Goal: Information Seeking & Learning: Find specific fact

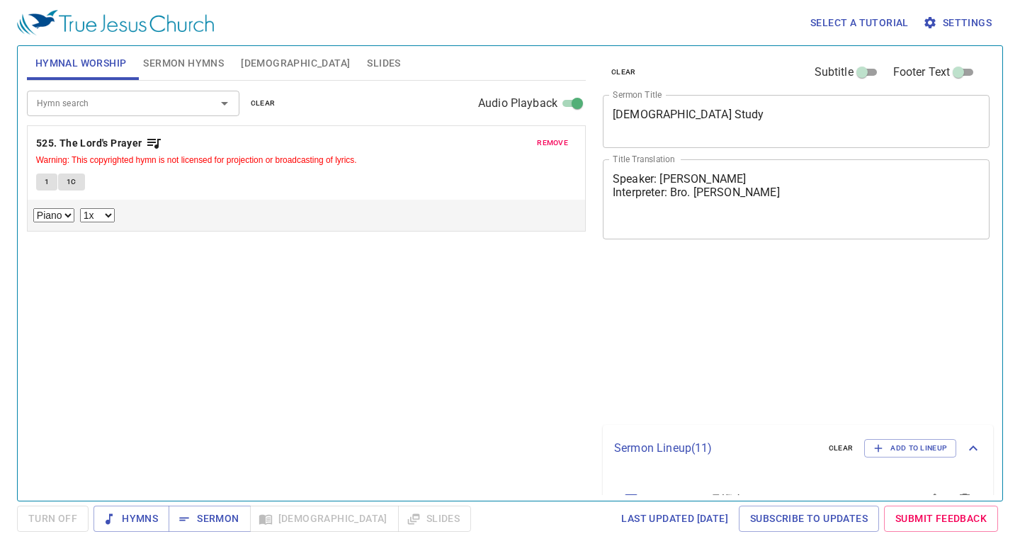
select select "1"
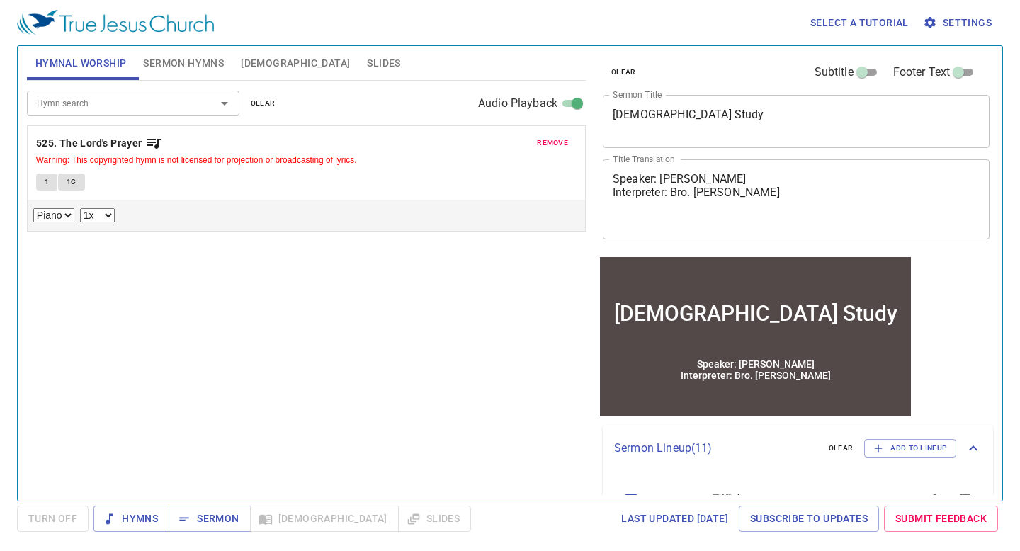
click at [557, 142] on span "remove" at bounding box center [552, 143] width 31 height 13
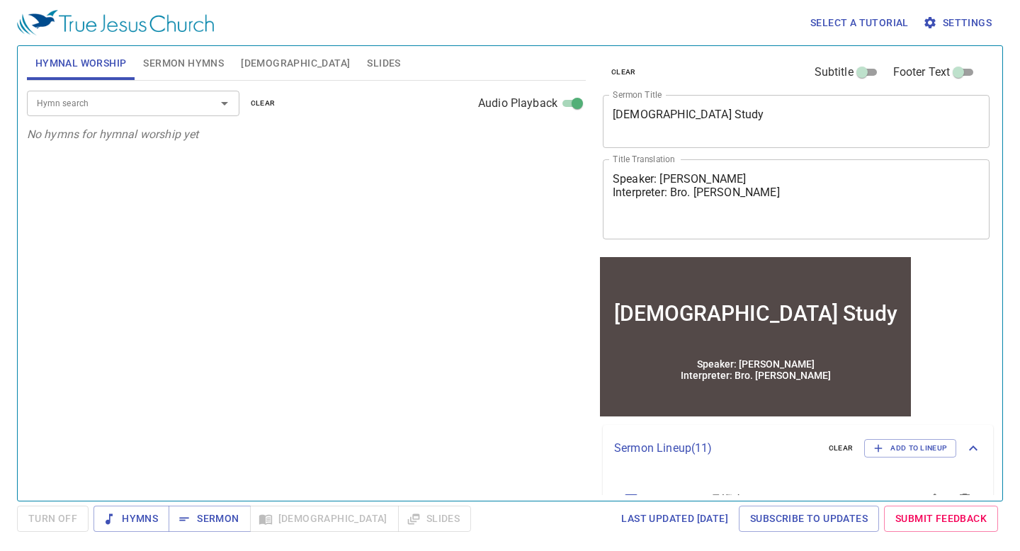
click at [185, 104] on input "Hymn search" at bounding box center [112, 103] width 162 height 16
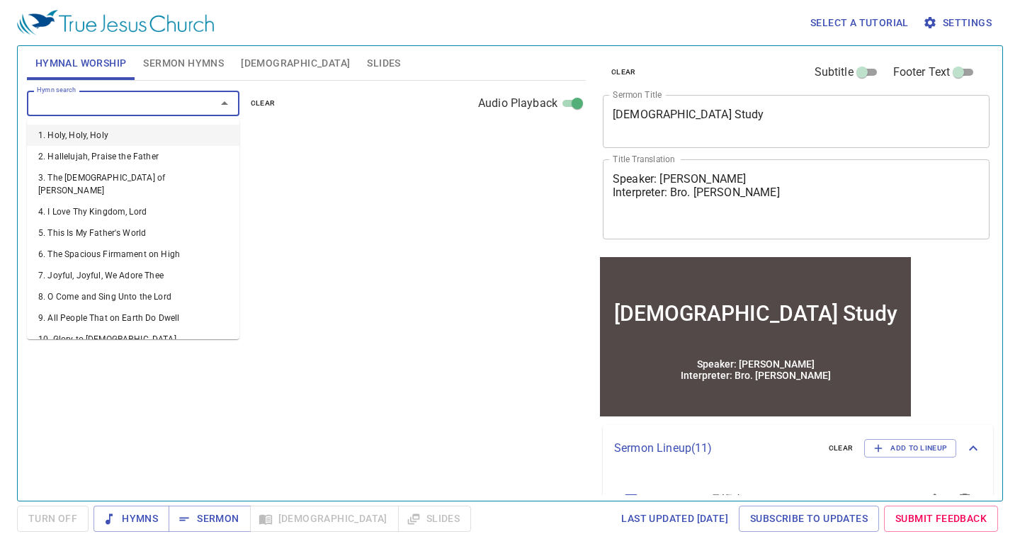
click at [334, 101] on div "Hymn search Hymn search clear Audio Playback" at bounding box center [306, 103] width 559 height 45
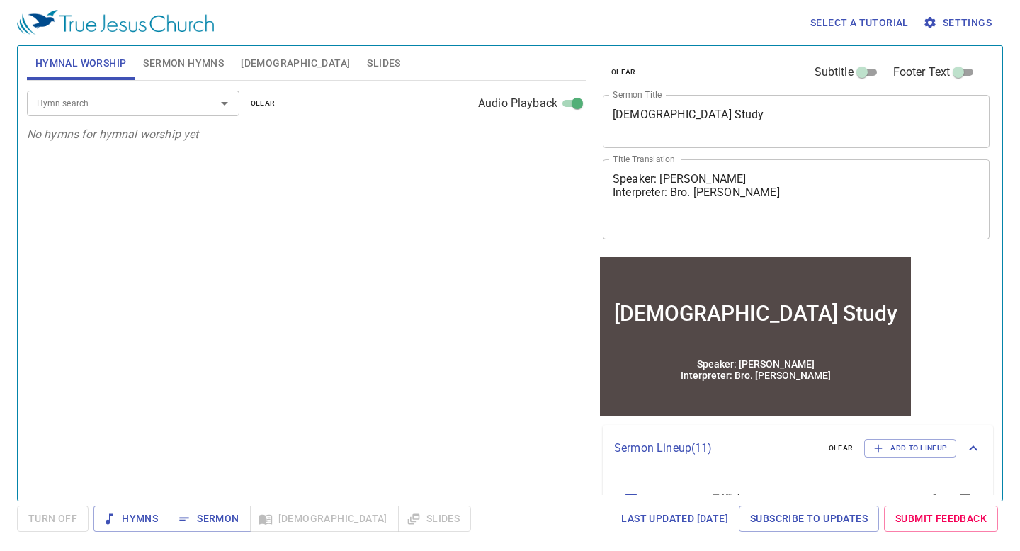
click at [140, 110] on input "Hymn search" at bounding box center [112, 103] width 162 height 16
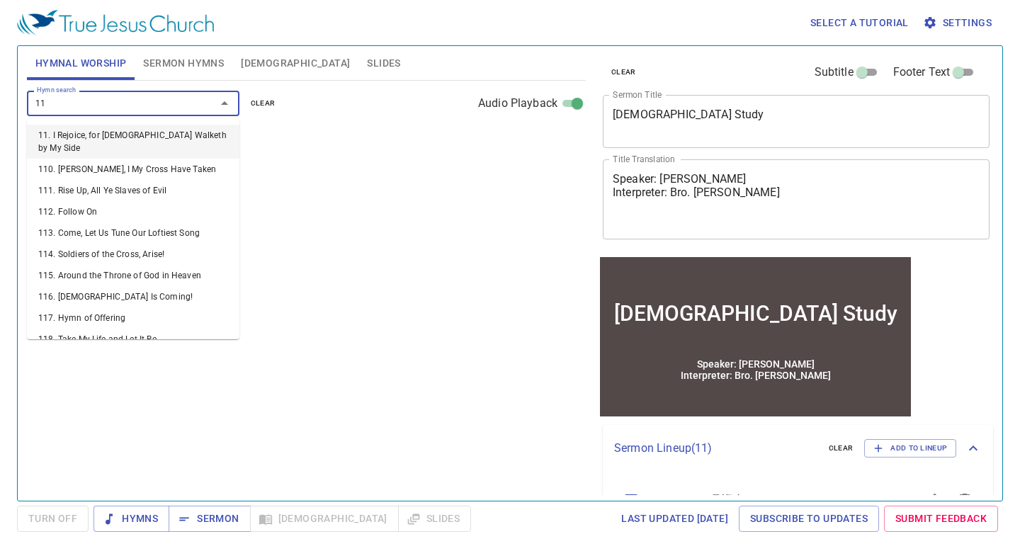
type input "112"
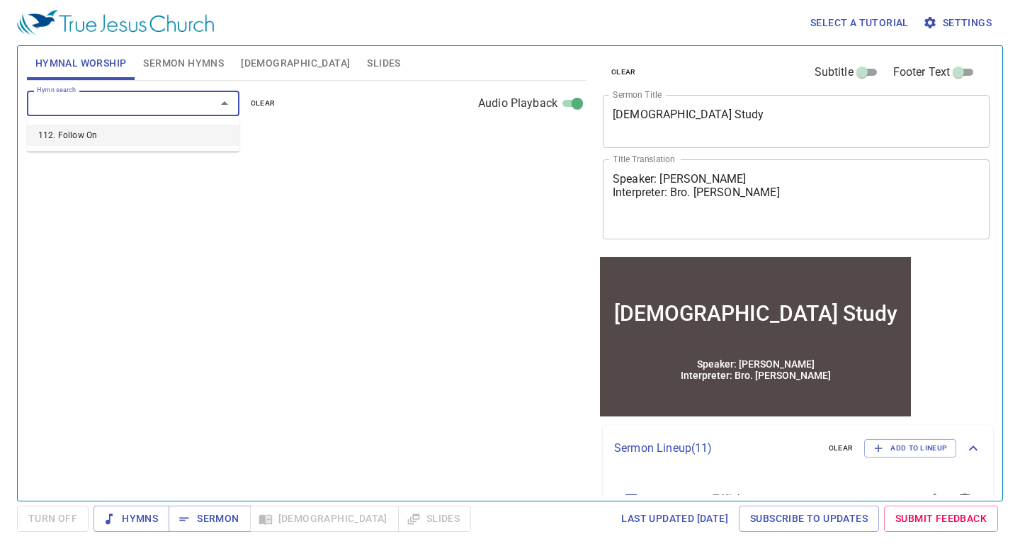
select select "1"
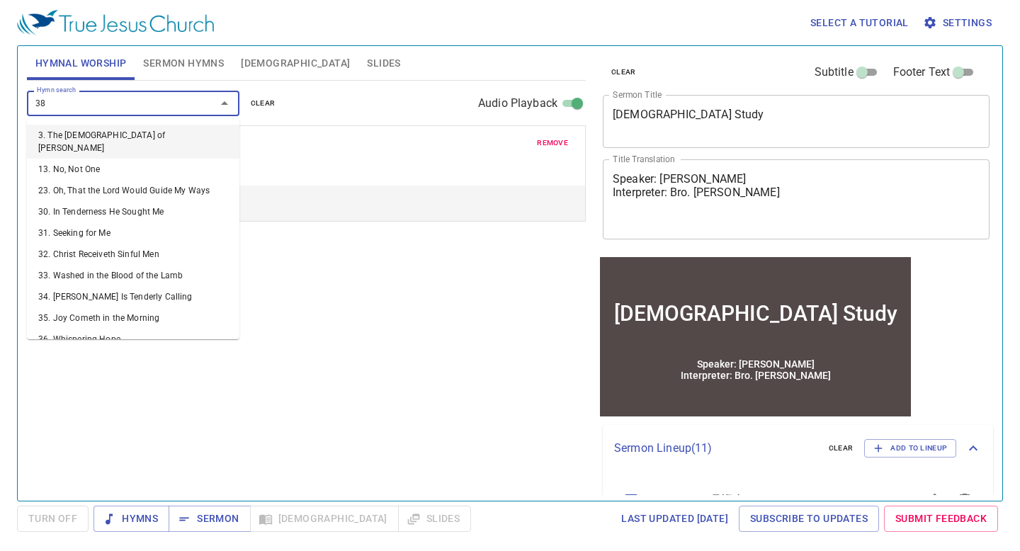
type input "383"
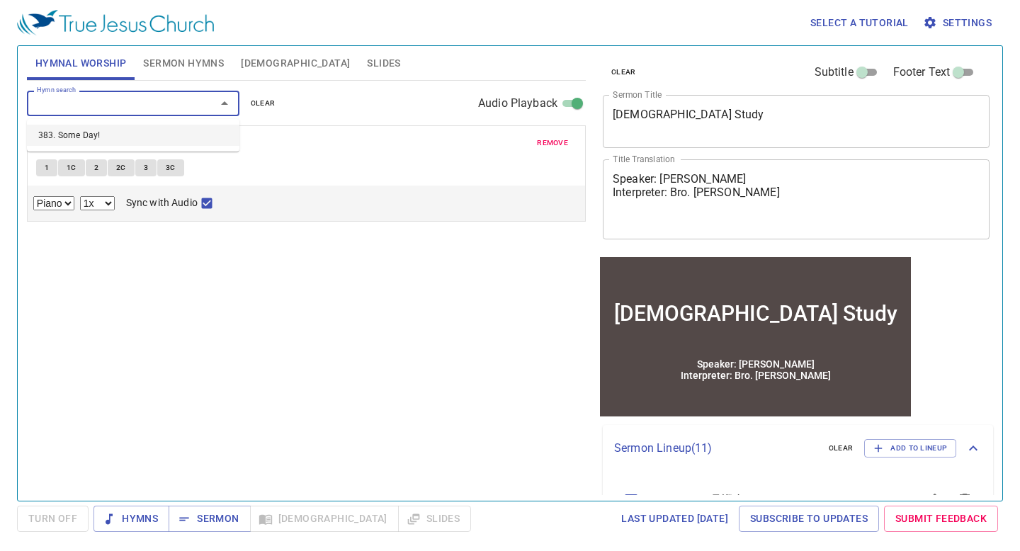
select select "1"
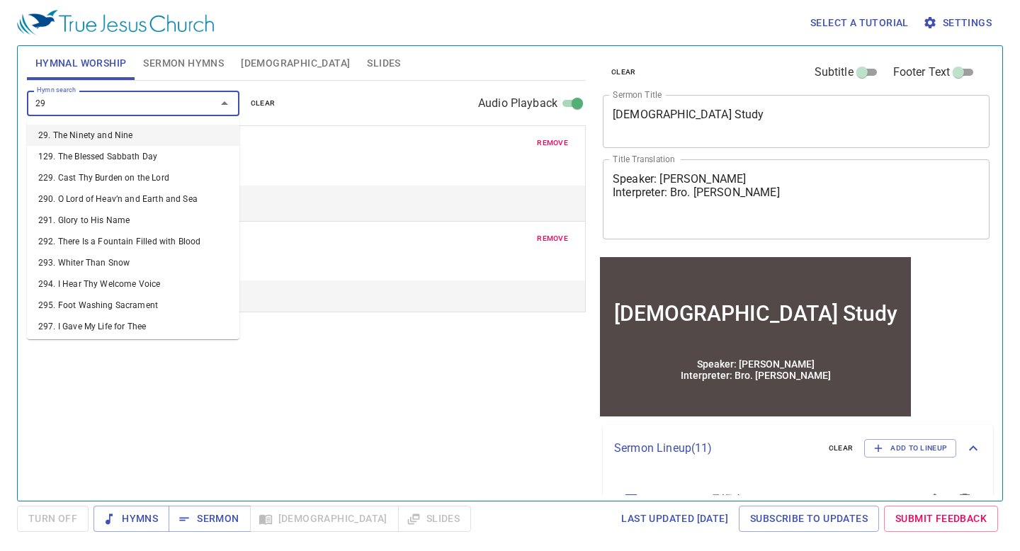
type input "2"
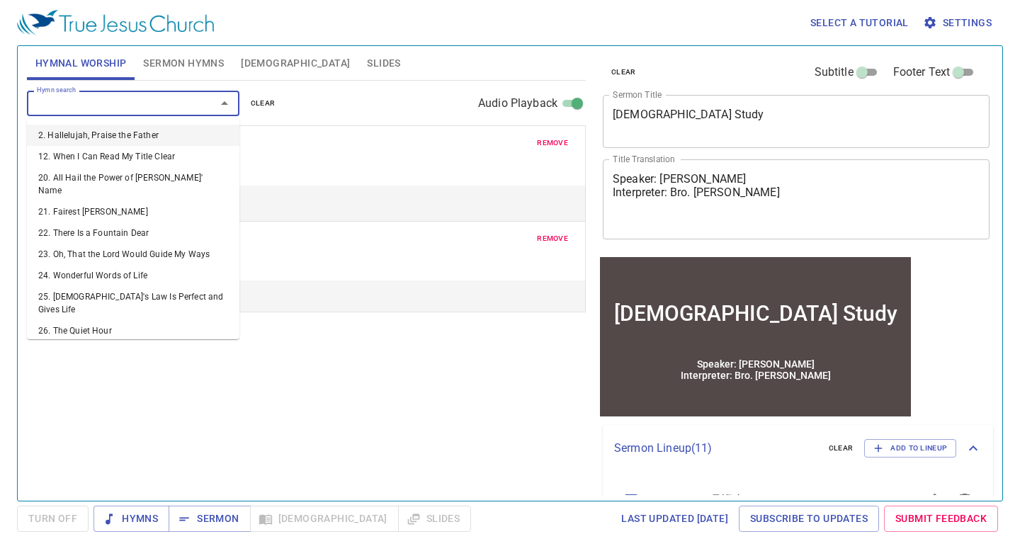
type input "9"
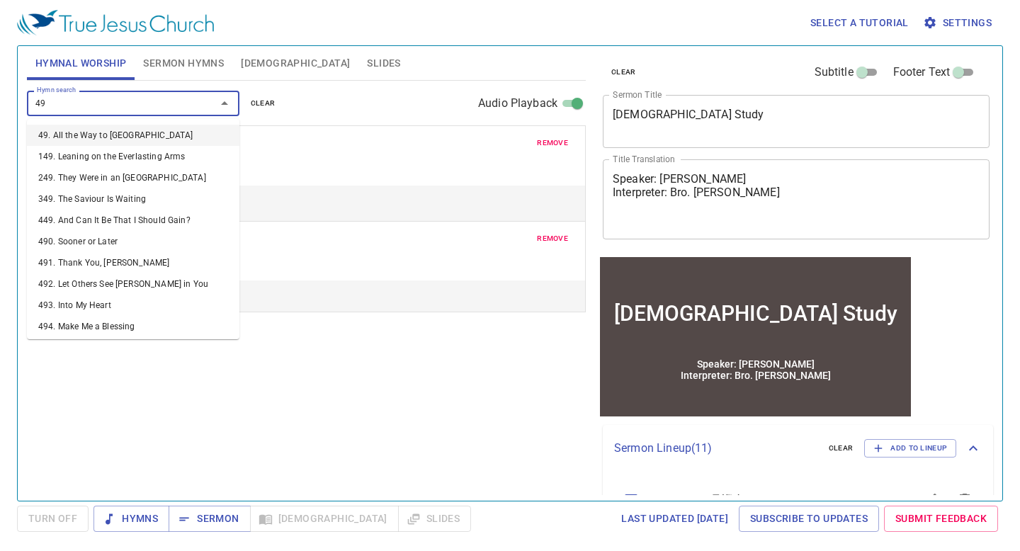
type input "497"
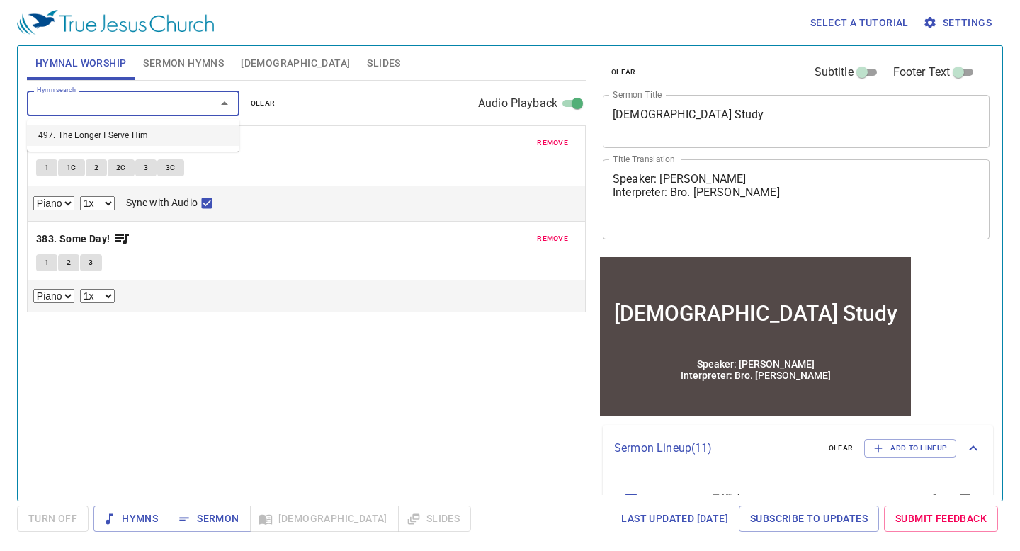
select select "1"
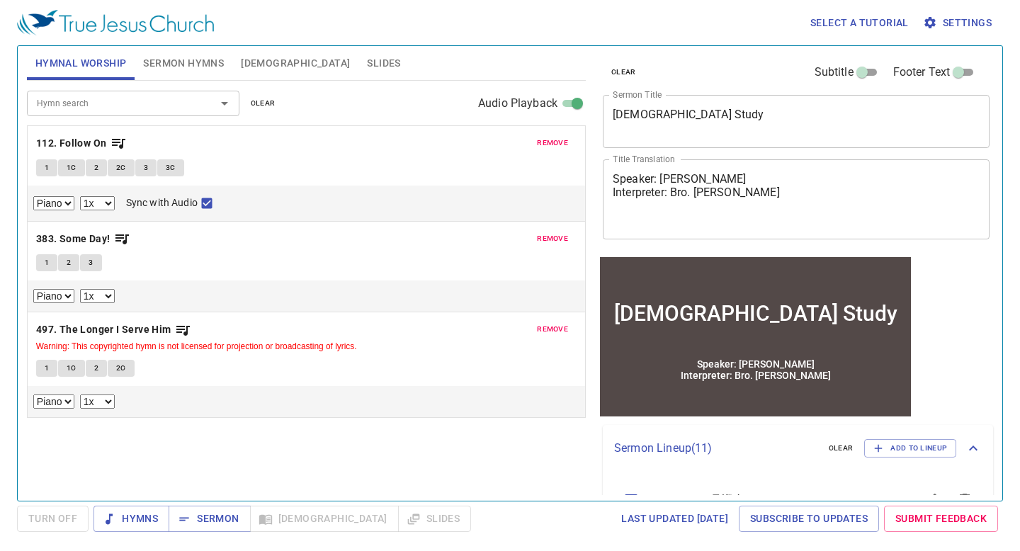
click at [555, 254] on div "remove 383. Some Day! 1 2 3 Piano 0.6x 0.7x 0.8x 0.9x 1x 1.1x 1.2x 1.3x 1.4x 1.…" at bounding box center [307, 267] width 558 height 91
click at [551, 242] on span "remove" at bounding box center [552, 238] width 31 height 13
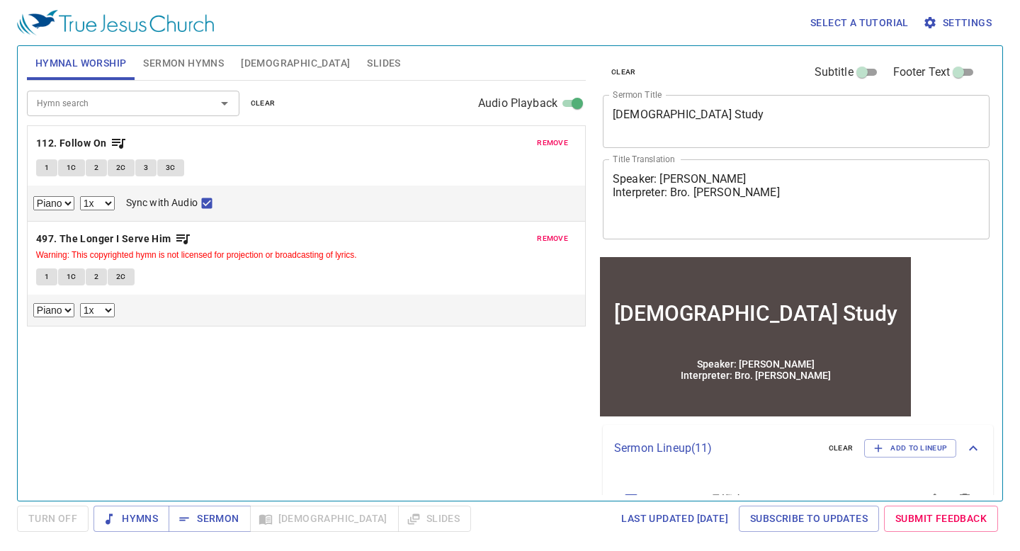
click at [552, 239] on span "remove" at bounding box center [552, 238] width 31 height 13
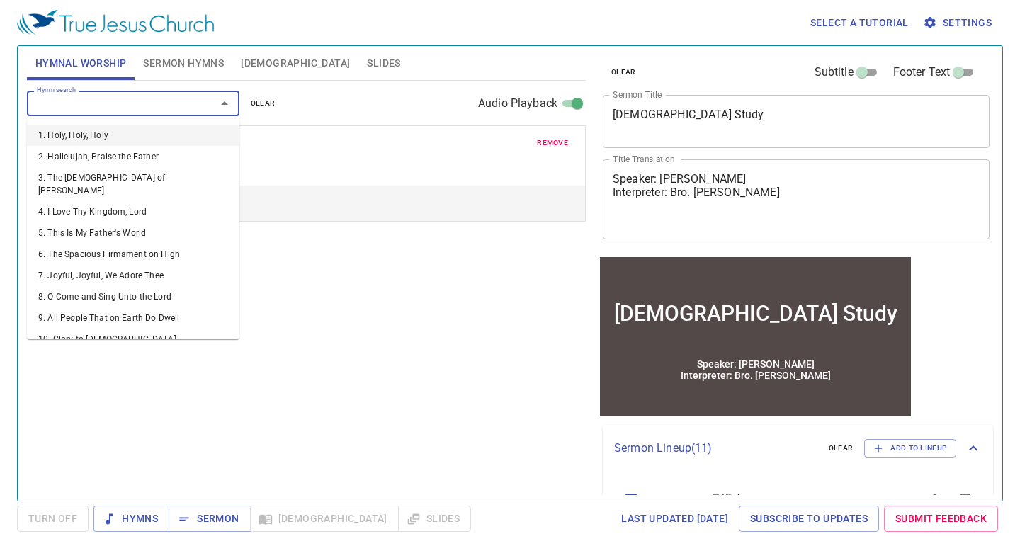
click at [77, 104] on input "Hymn search" at bounding box center [112, 103] width 162 height 16
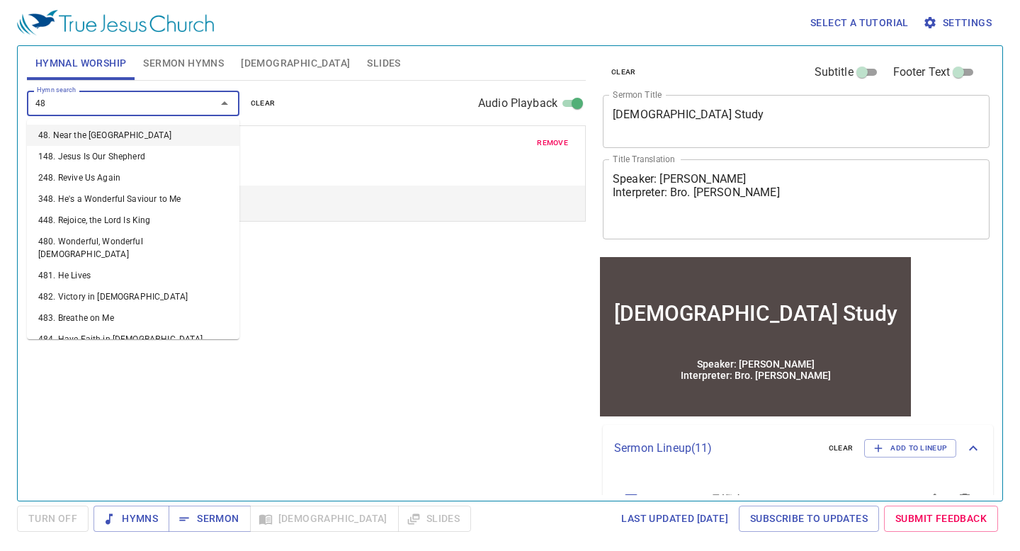
type input "484"
select select "1"
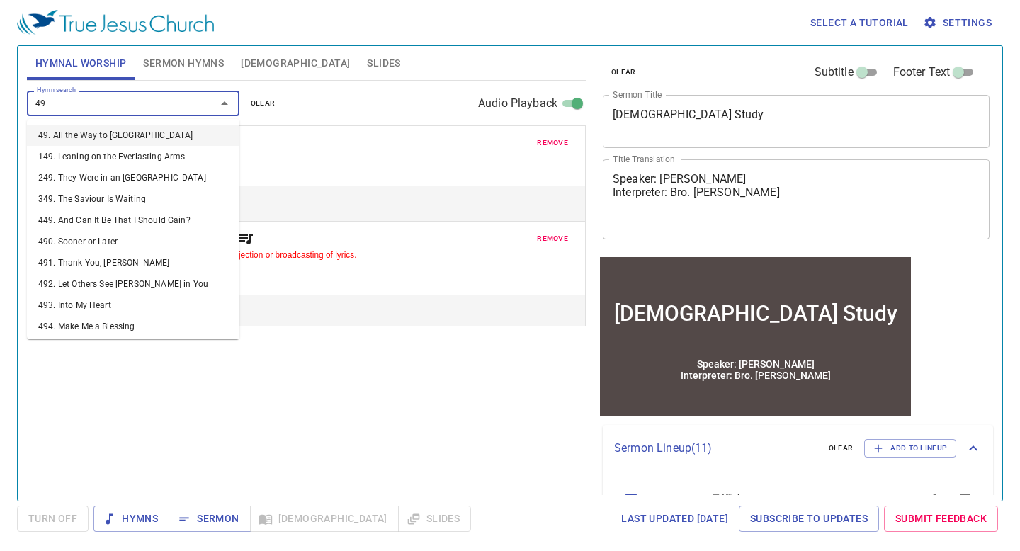
type input "496"
select select "1"
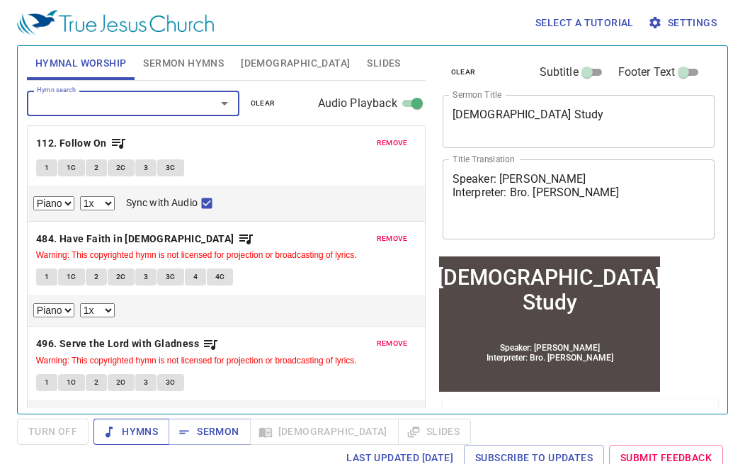
click at [136, 425] on span "Hymns" at bounding box center [131, 432] width 53 height 18
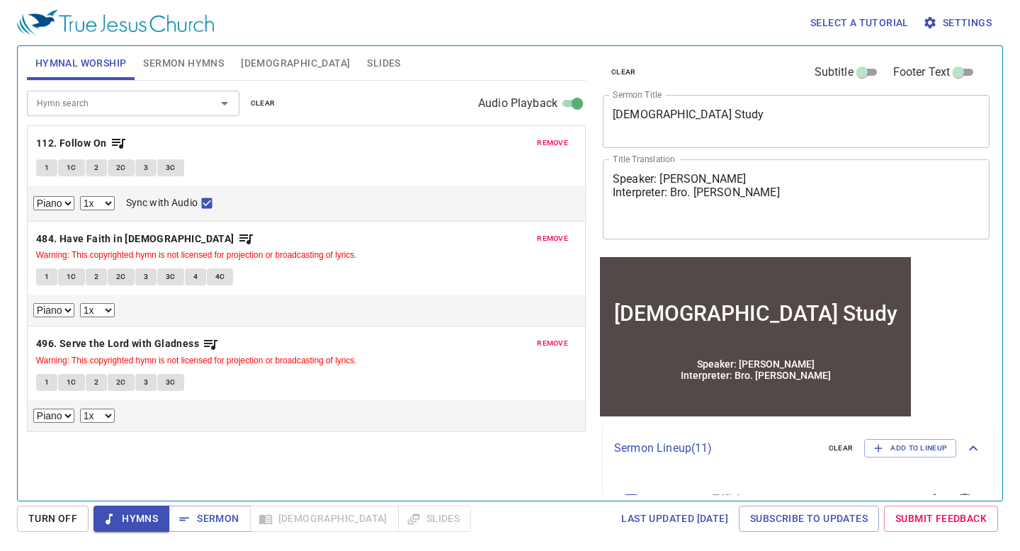
click at [367, 69] on span "Slides" at bounding box center [383, 64] width 33 height 18
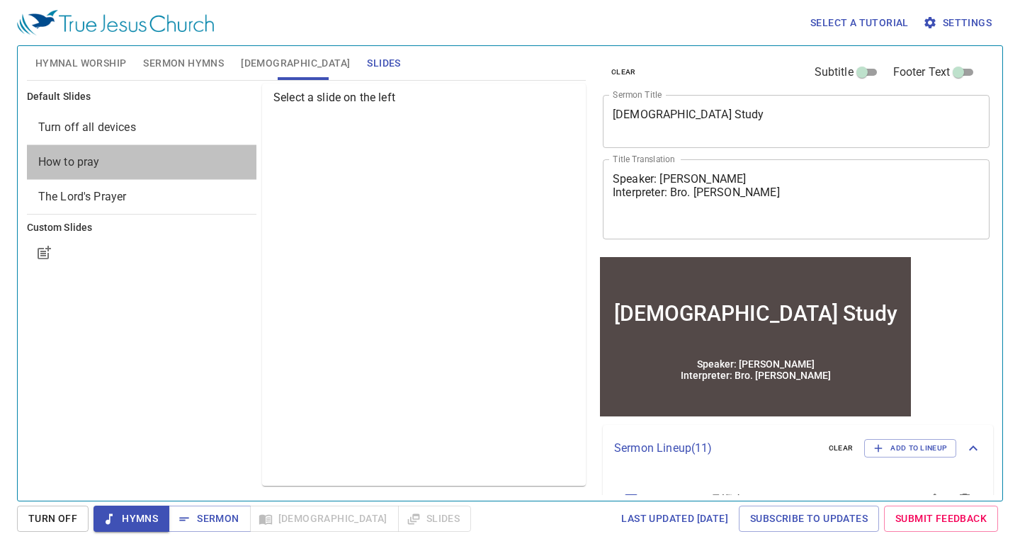
click at [86, 169] on span "How to pray" at bounding box center [141, 162] width 207 height 17
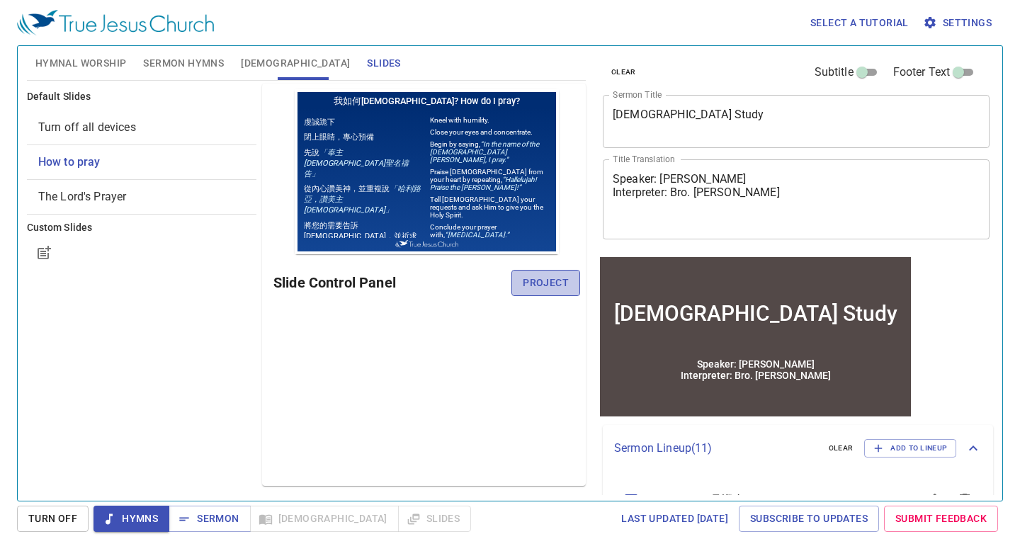
click at [520, 282] on button "Project" at bounding box center [546, 283] width 69 height 26
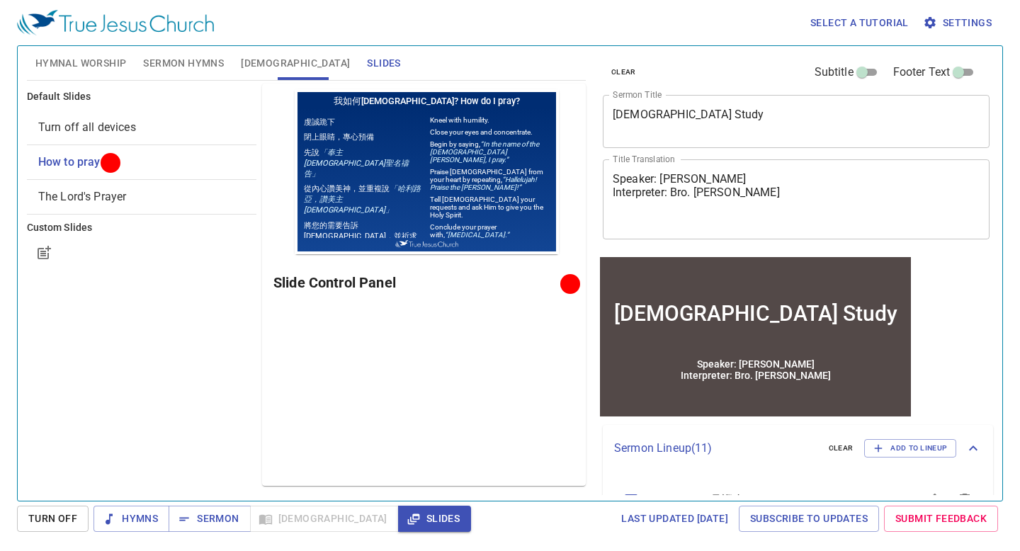
click at [97, 69] on span "Hymnal Worship" at bounding box center [80, 64] width 91 height 18
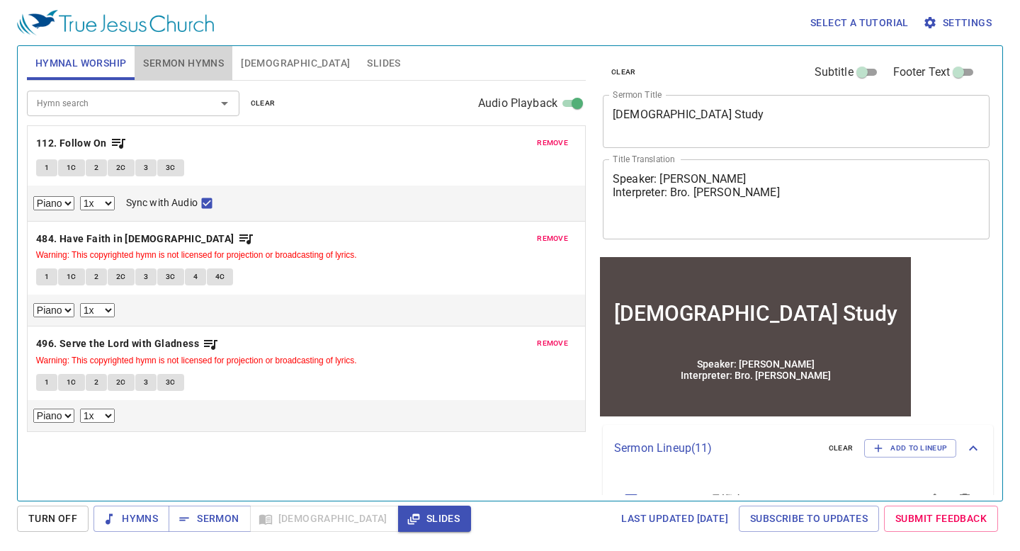
click at [169, 70] on span "Sermon Hymns" at bounding box center [183, 64] width 81 height 18
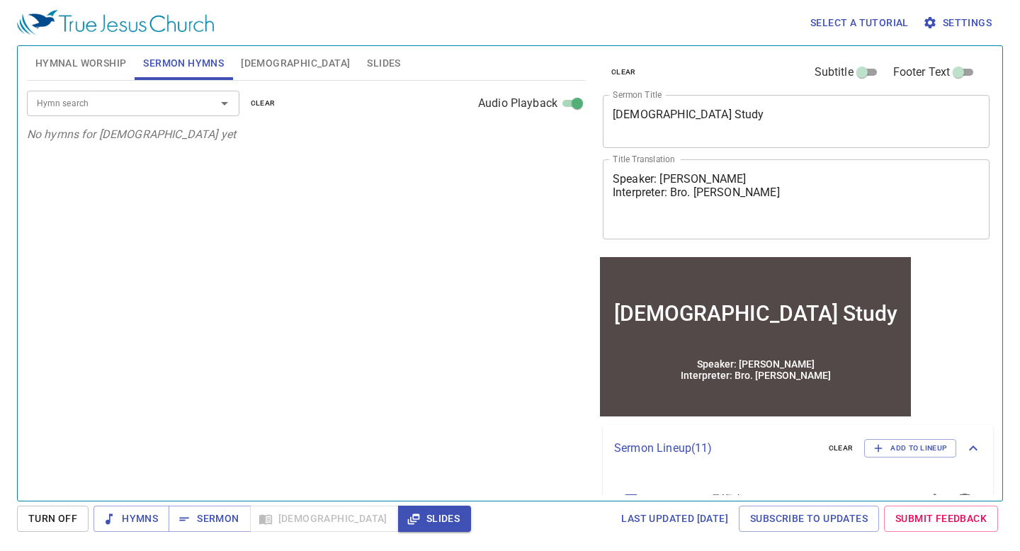
click at [85, 72] on button "Hymnal Worship" at bounding box center [81, 63] width 108 height 34
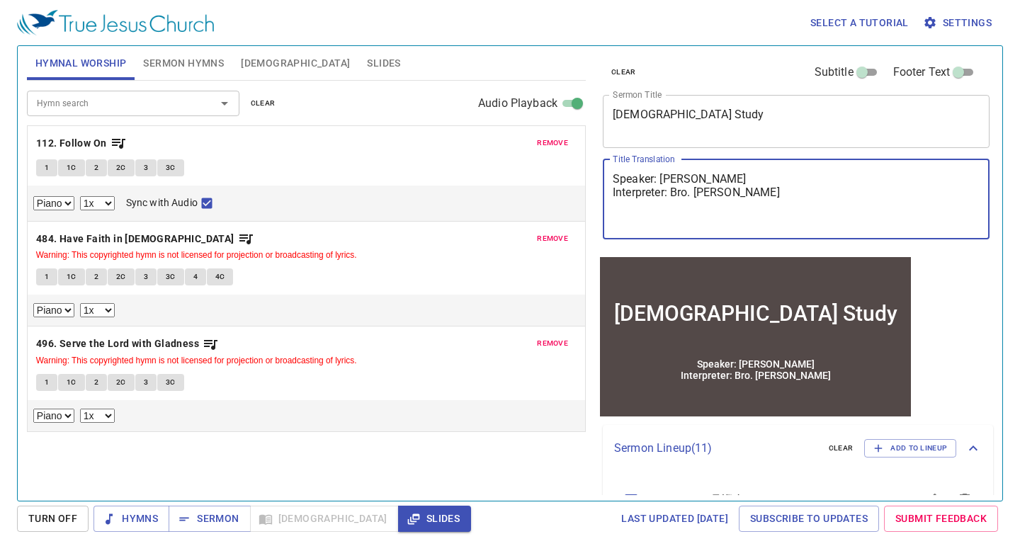
drag, startPoint x: 740, startPoint y: 203, endPoint x: 662, endPoint y: 203, distance: 77.9
click at [662, 203] on textarea "Speaker: Sis Hui Shiang Interpreter: Bro. Henry Choi" at bounding box center [796, 199] width 367 height 54
drag, startPoint x: 696, startPoint y: 222, endPoint x: 756, endPoint y: 222, distance: 60.2
click at [756, 222] on textarea "Speaker: Sis. Lisa Interpreter: Bro. Henry Choi" at bounding box center [796, 199] width 367 height 54
type textarea "Speaker: Sis. [PERSON_NAME] Interpreter: Bro. Chi-Lin"
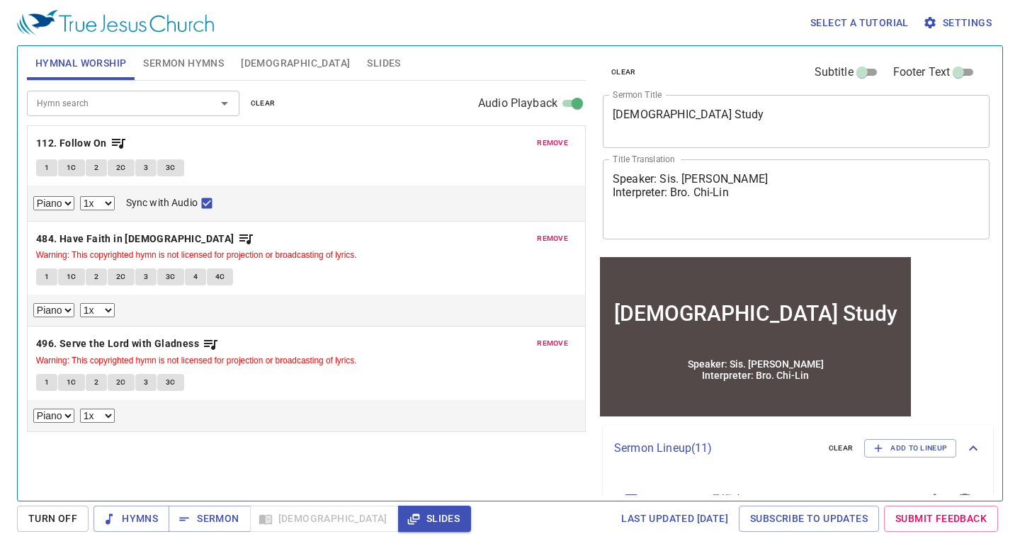
click at [956, 327] on div "clear Subtitle Footer Text Sermon Title Bible Study x Sermon Title Title Transl…" at bounding box center [795, 267] width 407 height 455
click at [108, 522] on icon "button" at bounding box center [109, 519] width 7 height 11
click at [94, 140] on b "112. Follow On" at bounding box center [71, 144] width 71 height 18
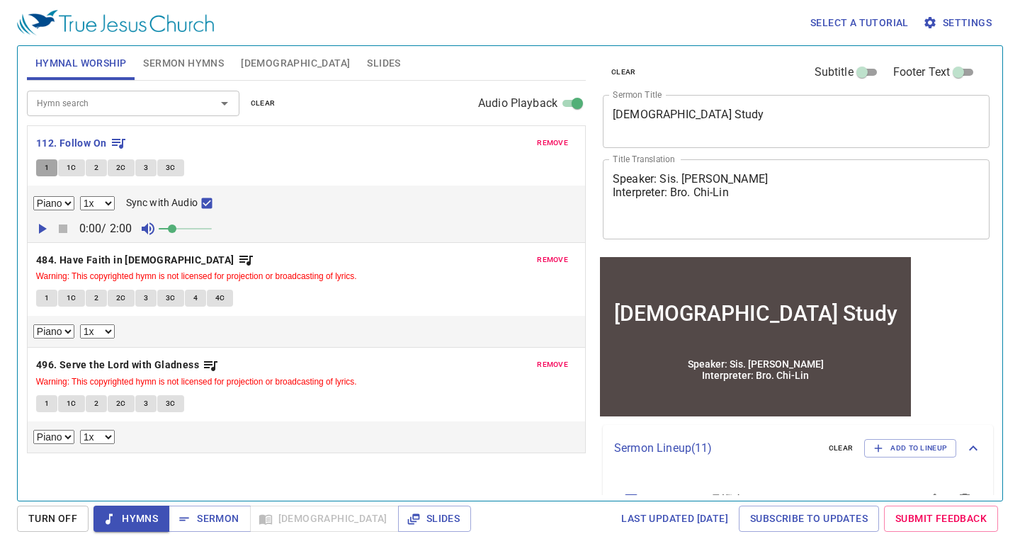
click at [50, 168] on button "1" at bounding box center [46, 167] width 21 height 17
checkbox input "false"
click at [171, 60] on span "Sermon Hymns" at bounding box center [183, 64] width 81 height 18
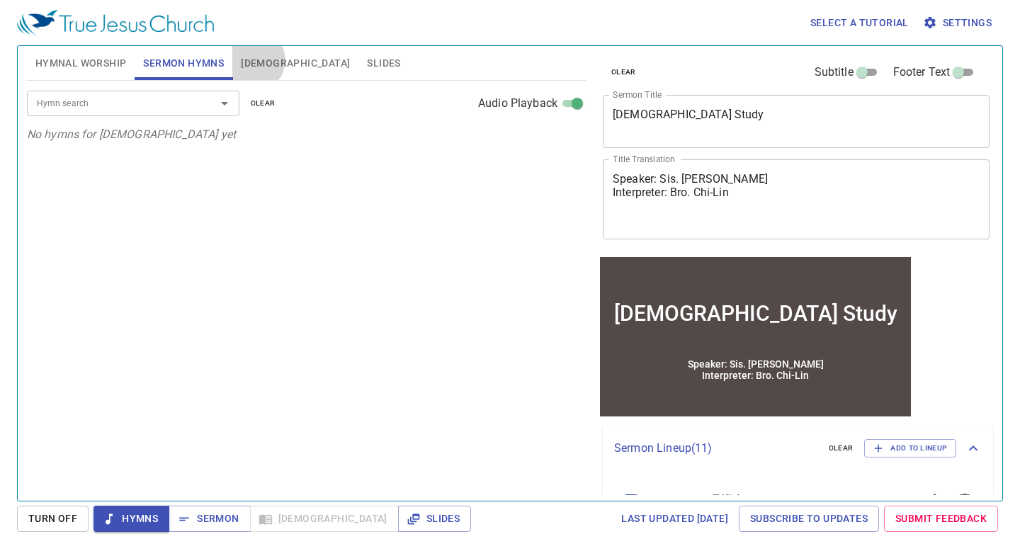
click at [255, 60] on span "[DEMOGRAPHIC_DATA]" at bounding box center [295, 64] width 109 height 18
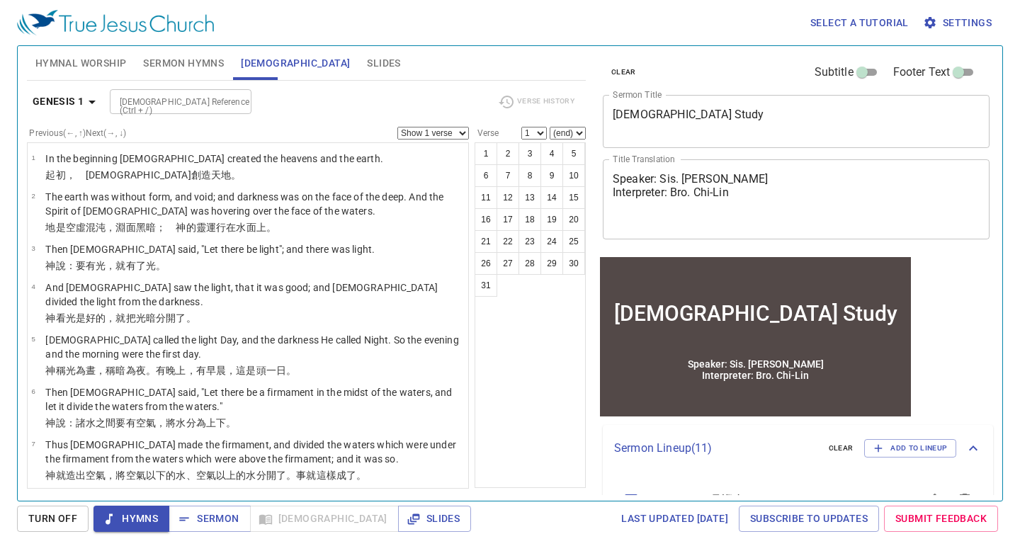
click at [166, 103] on input "[DEMOGRAPHIC_DATA] Reference (Ctrl + /)" at bounding box center [169, 102] width 110 height 16
type input "rev 14 4"
select select "4"
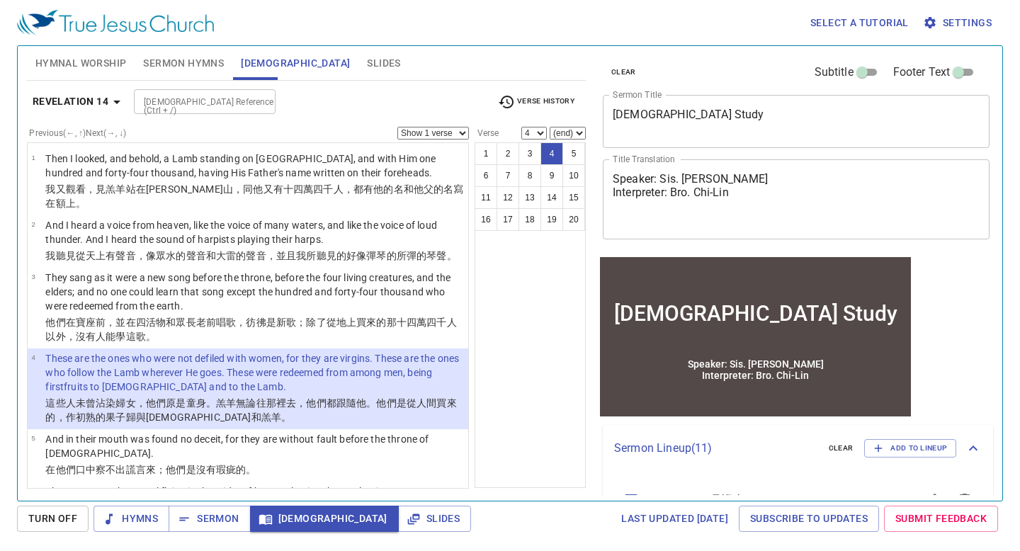
click at [96, 62] on span "Hymnal Worship" at bounding box center [80, 64] width 91 height 18
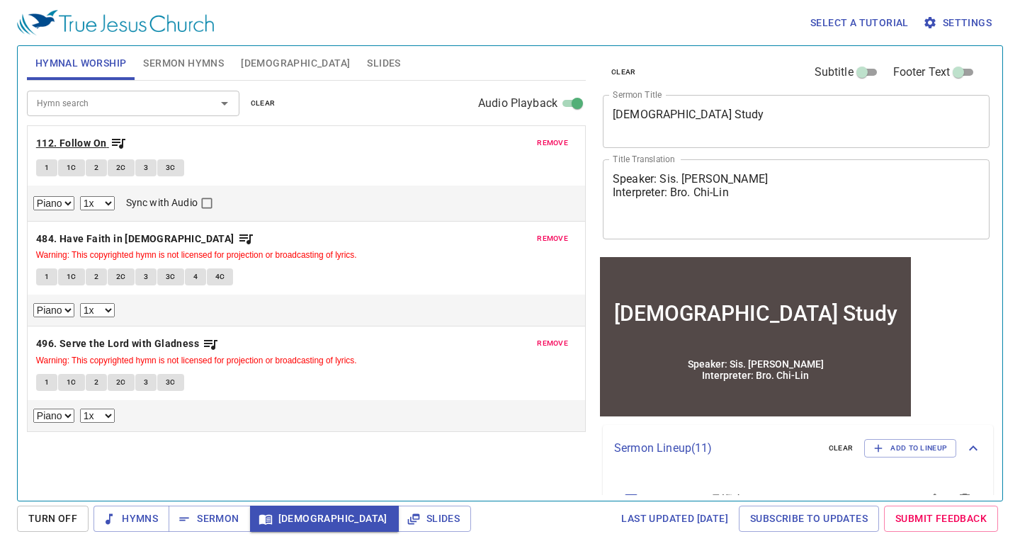
click at [85, 144] on b "112. Follow On" at bounding box center [71, 144] width 71 height 18
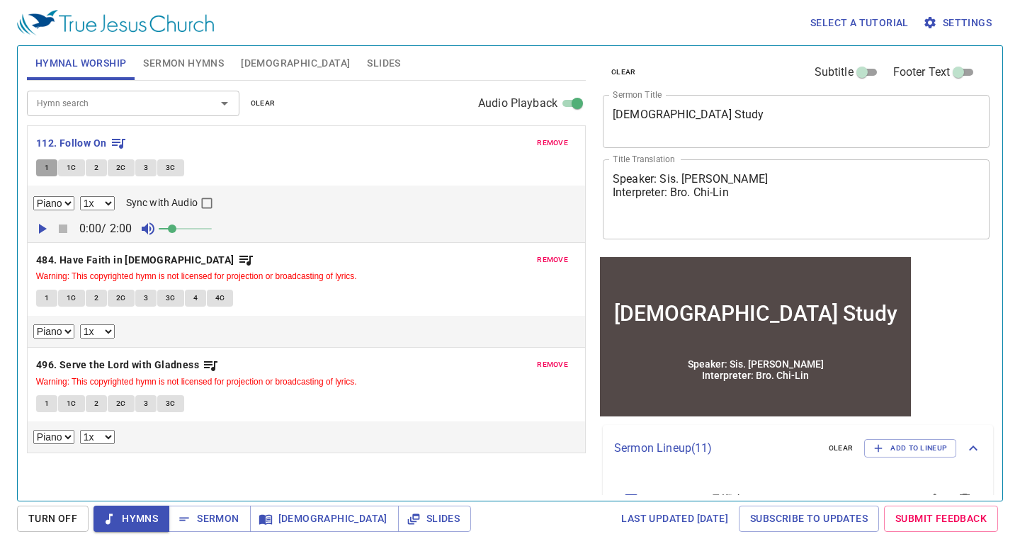
click at [52, 166] on button "1" at bounding box center [46, 167] width 21 height 17
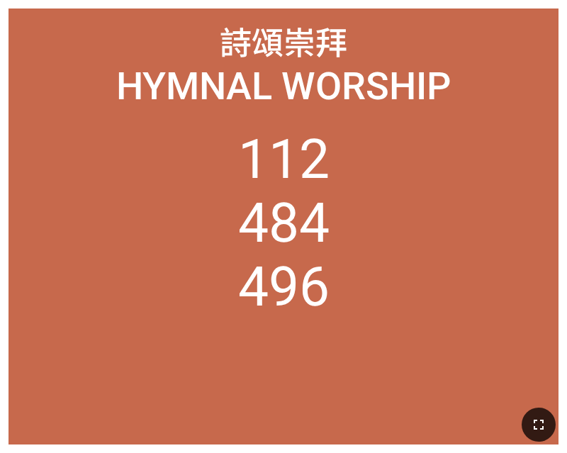
click at [538, 423] on icon "button" at bounding box center [538, 424] width 17 height 17
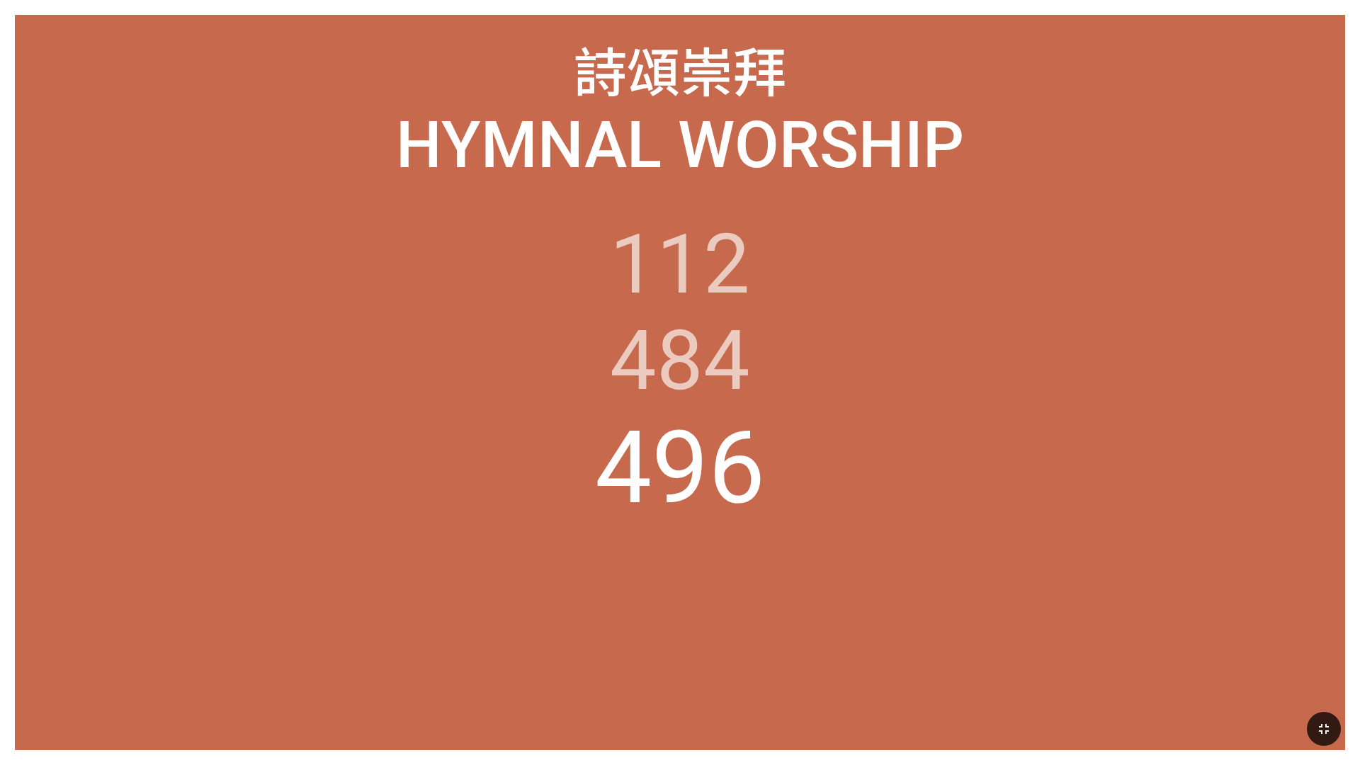
click at [566, 452] on icon "button" at bounding box center [1324, 729] width 17 height 17
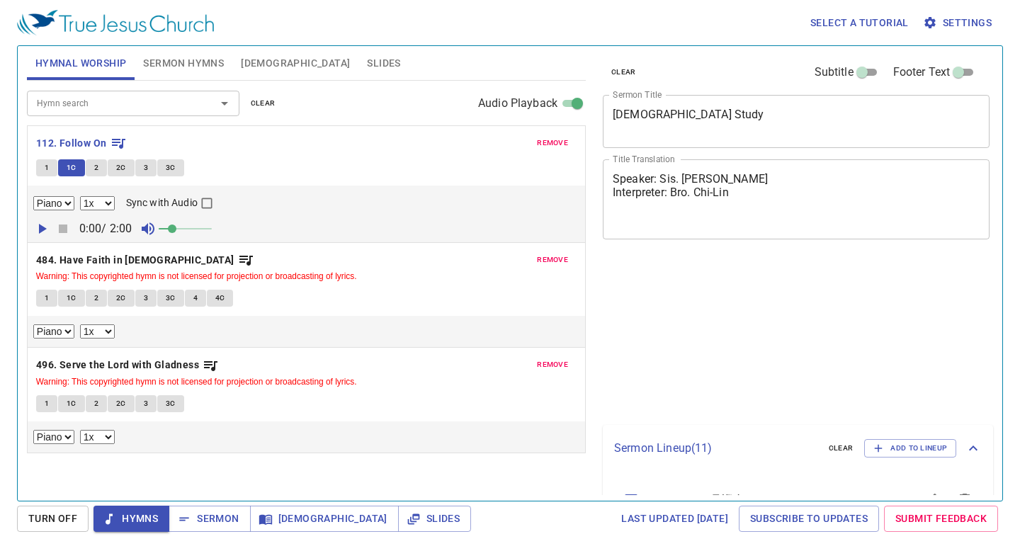
select select "1"
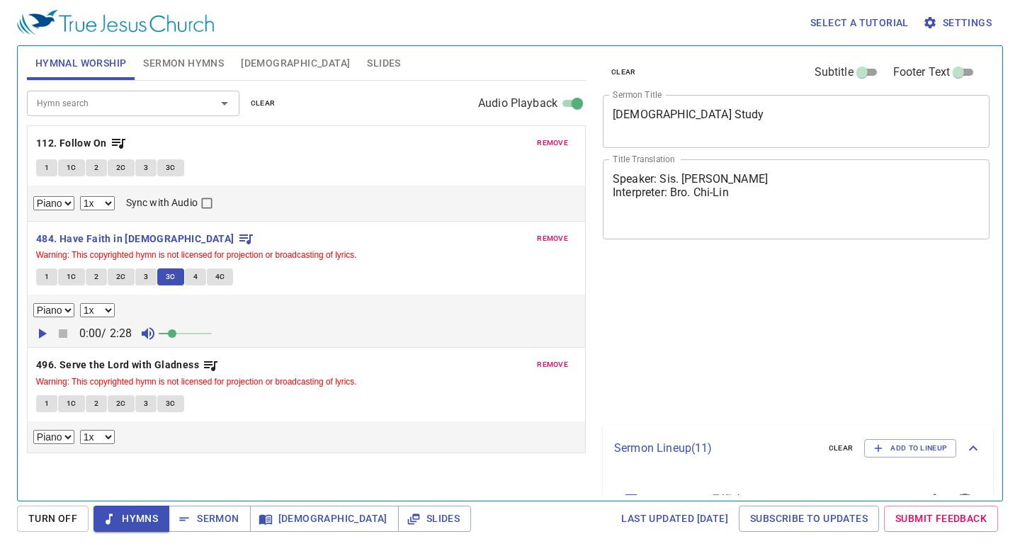
select select "1"
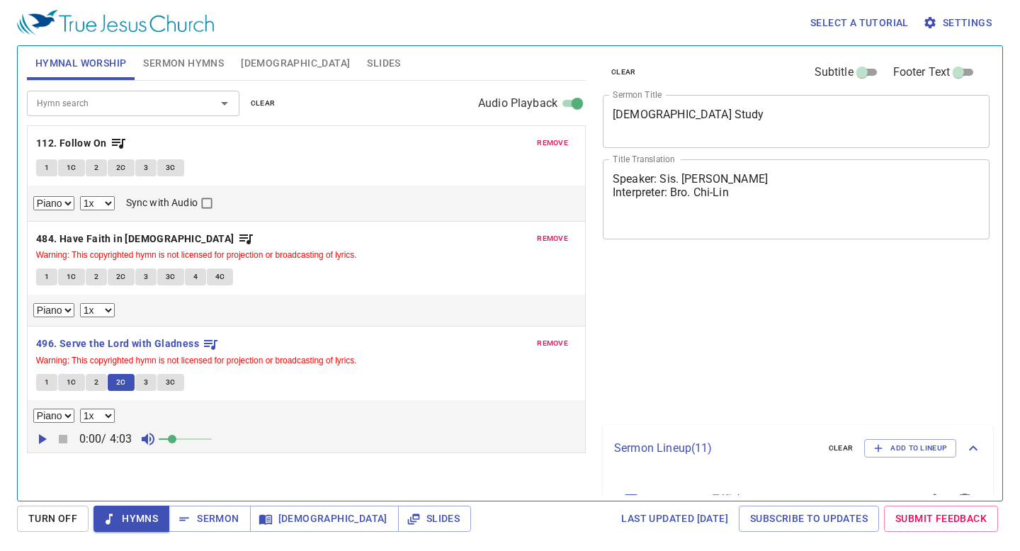
select select "1"
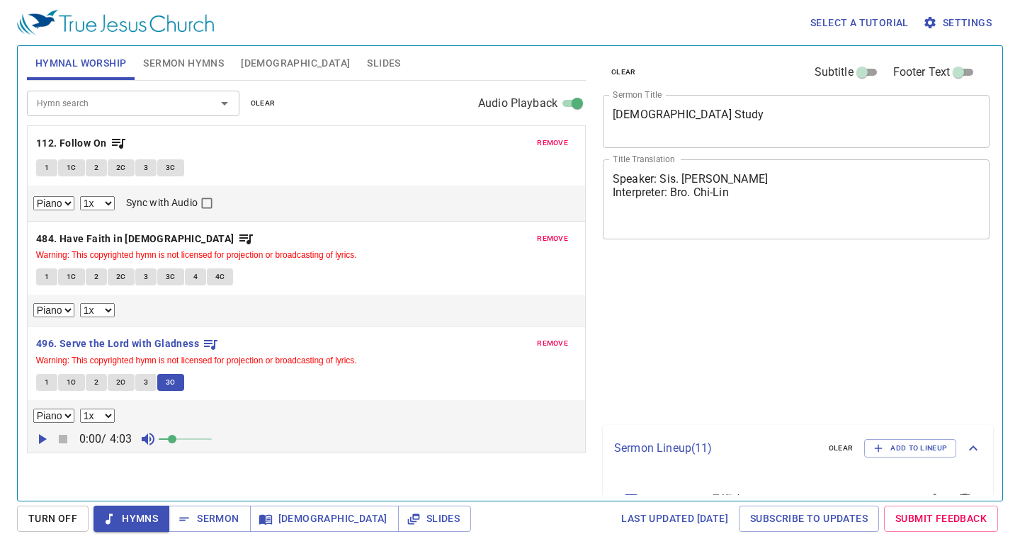
select select "1"
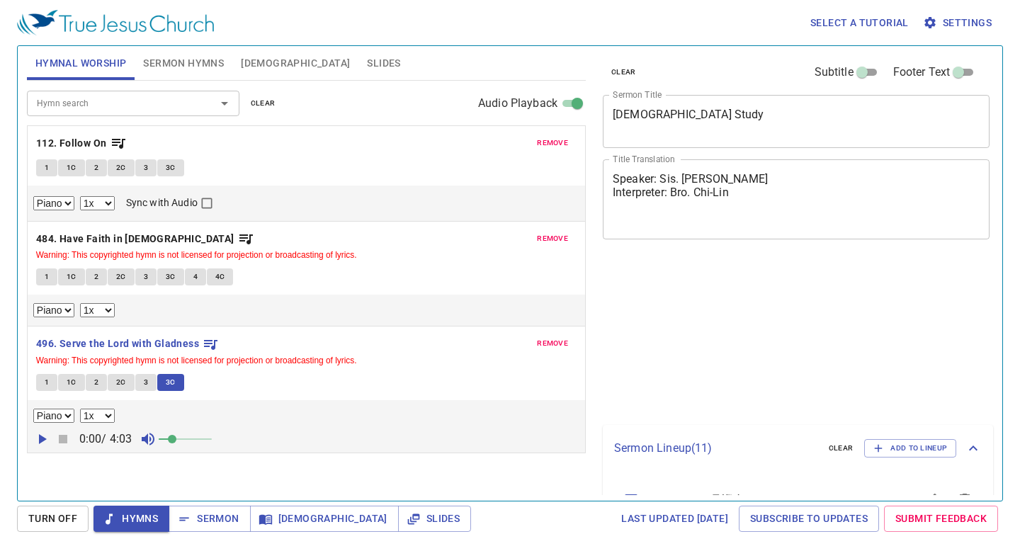
select select "1"
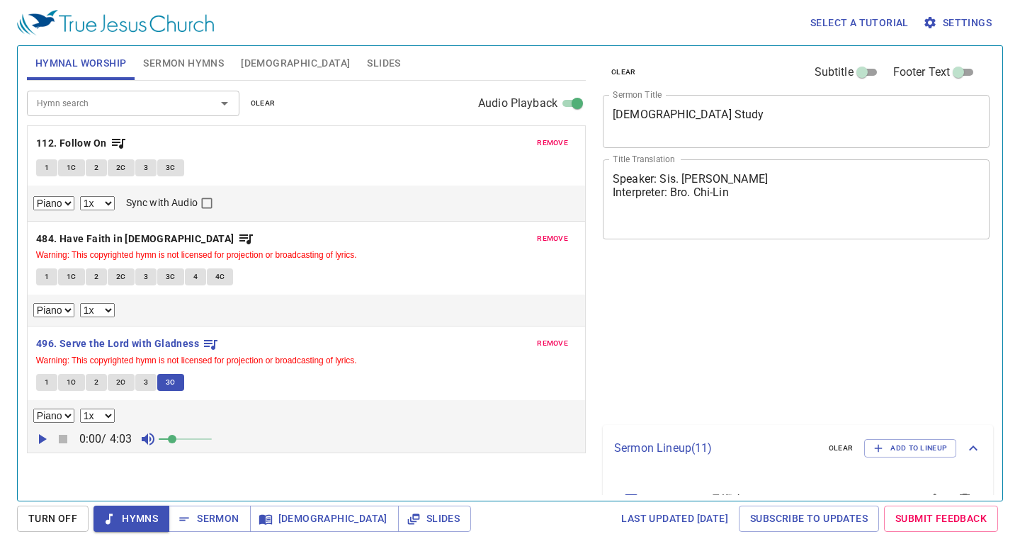
select select "1"
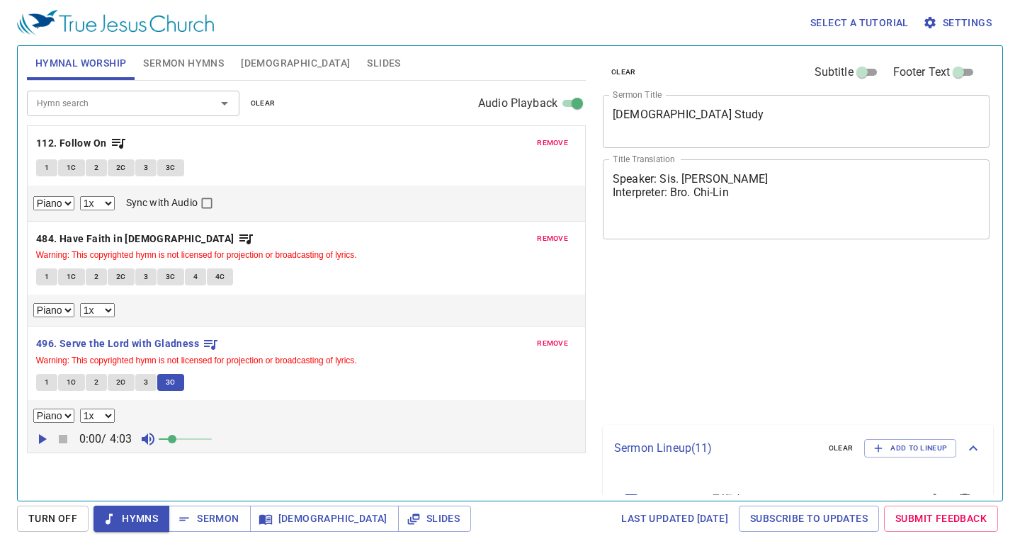
select select "1"
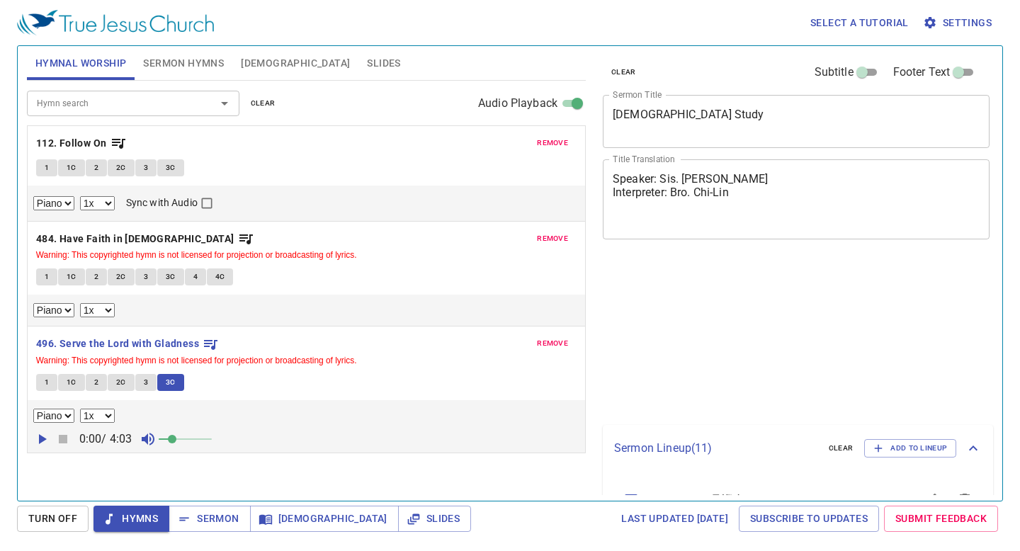
select select "1"
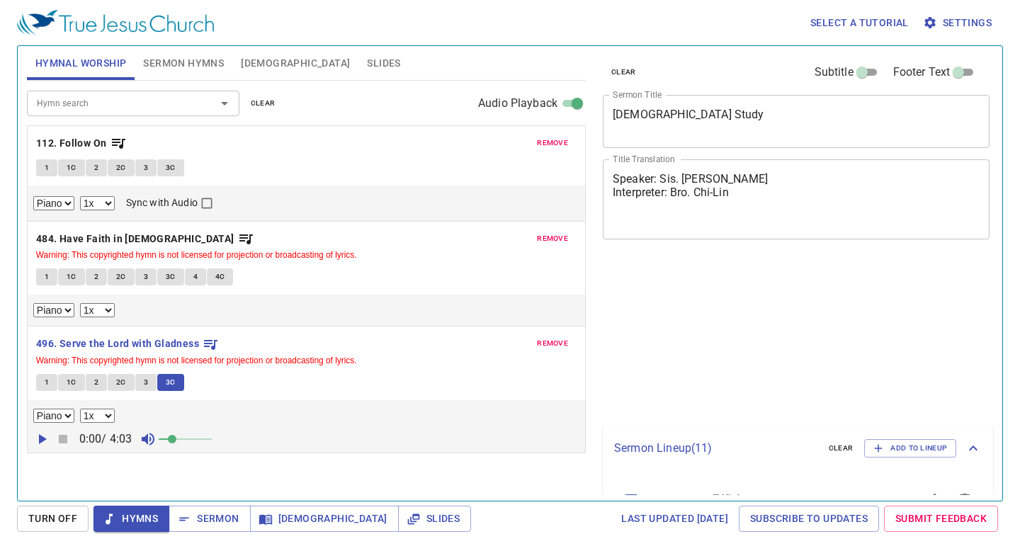
select select "1"
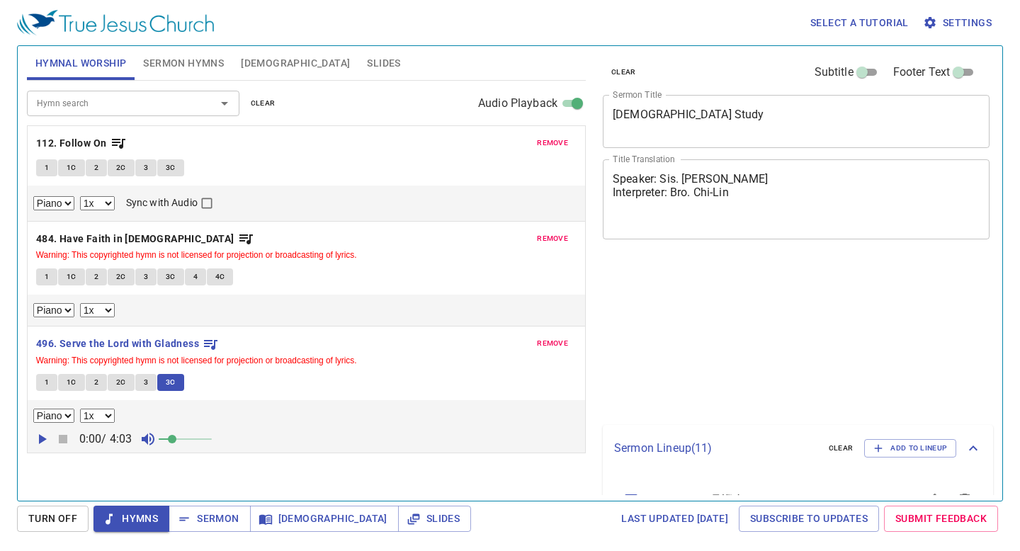
select select "1"
